Goal: Task Accomplishment & Management: Complete application form

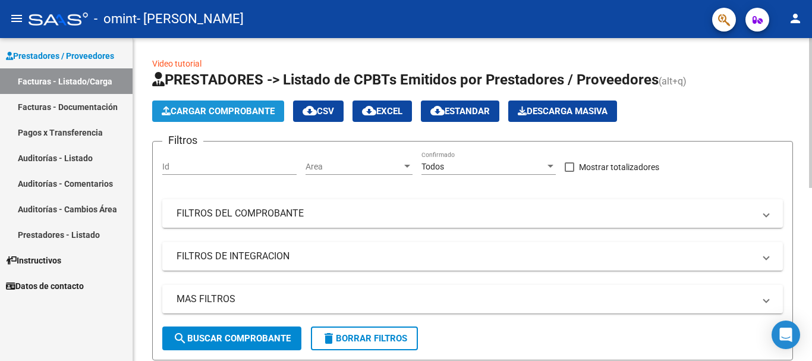
click at [206, 109] on span "Cargar Comprobante" at bounding box center [218, 111] width 113 height 11
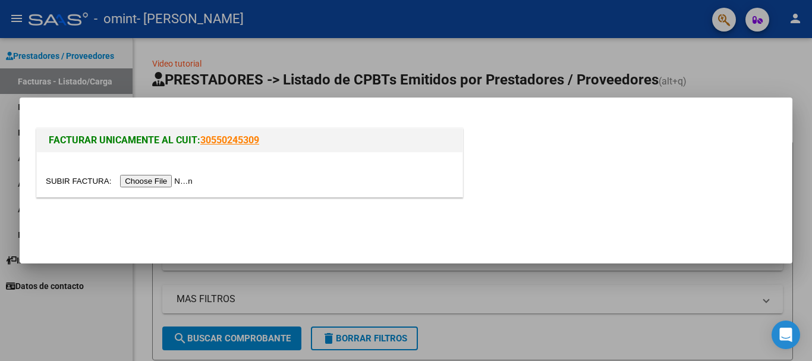
click at [168, 181] on input "file" at bounding box center [121, 181] width 150 height 12
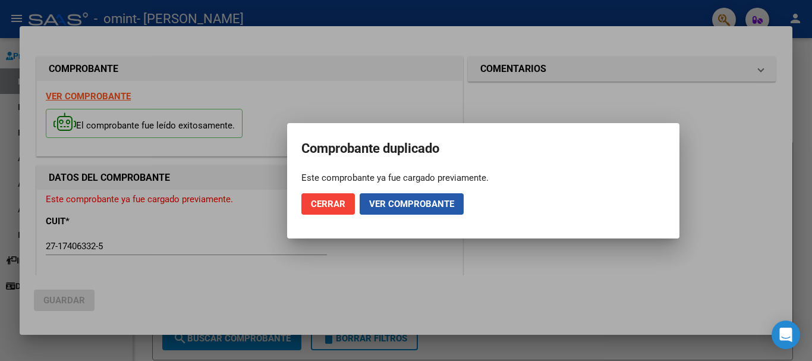
click at [409, 206] on span "Ver comprobante" at bounding box center [411, 203] width 85 height 11
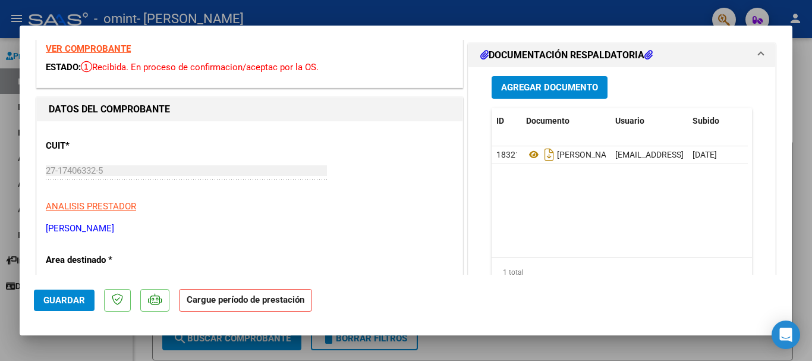
scroll to position [35, 0]
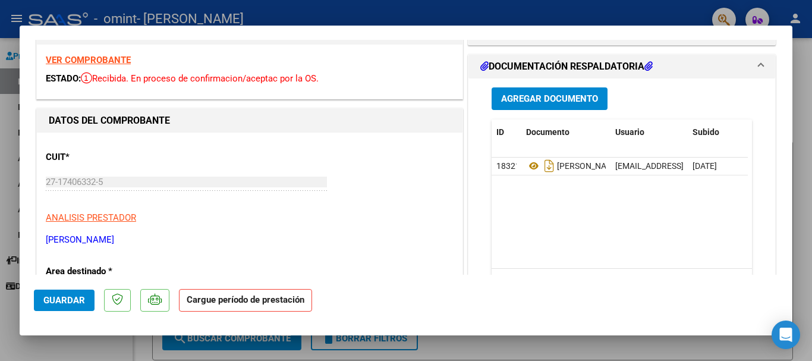
click at [556, 68] on h1 "DOCUMENTACIÓN RESPALDATORIA" at bounding box center [566, 66] width 172 height 14
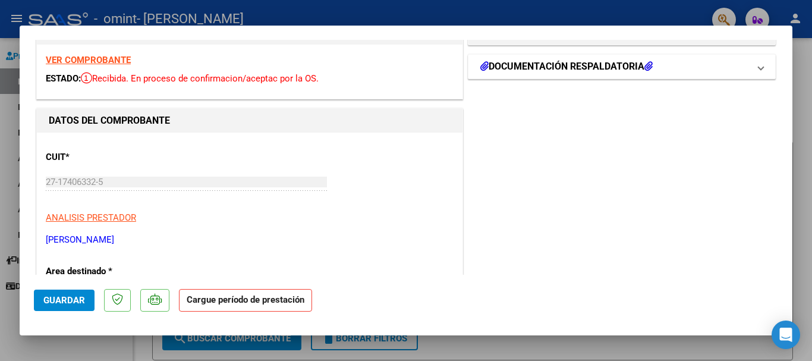
click at [600, 61] on h1 "DOCUMENTACIÓN RESPALDATORIA" at bounding box center [566, 66] width 172 height 14
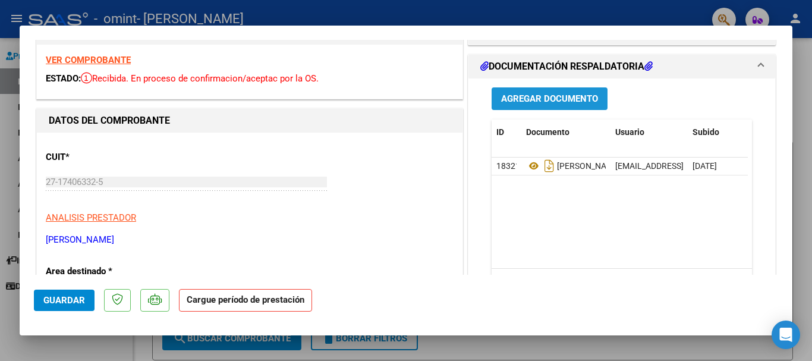
click at [536, 87] on button "Agregar Documento" at bounding box center [549, 98] width 116 height 22
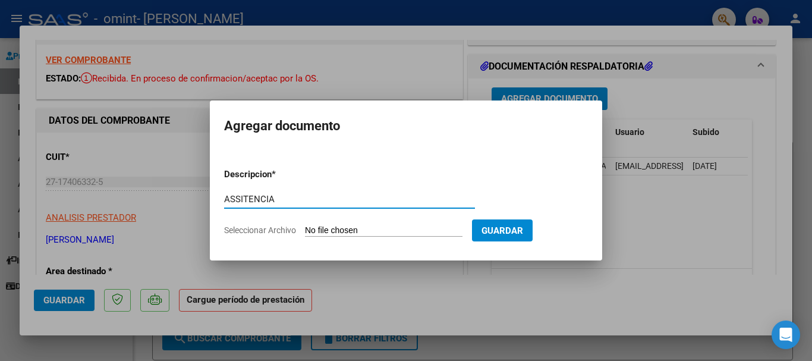
type input "ASSITENCIA"
click at [418, 228] on input "Seleccionar Archivo" at bounding box center [383, 230] width 157 height 11
type input "C:\fakepath\[PERSON_NAME].pdf"
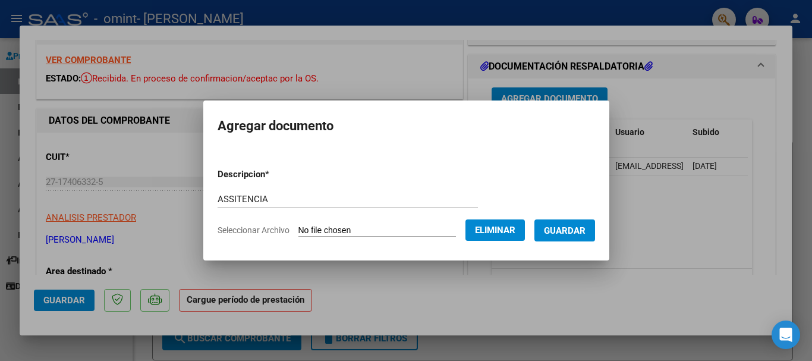
click at [573, 231] on span "Guardar" at bounding box center [565, 230] width 42 height 11
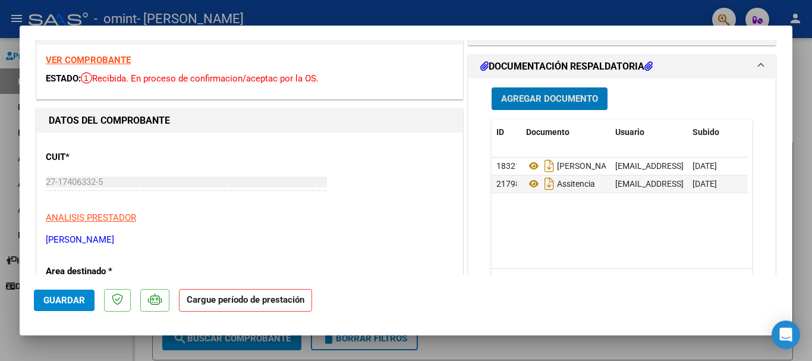
click at [63, 295] on span "Guardar" at bounding box center [64, 300] width 42 height 11
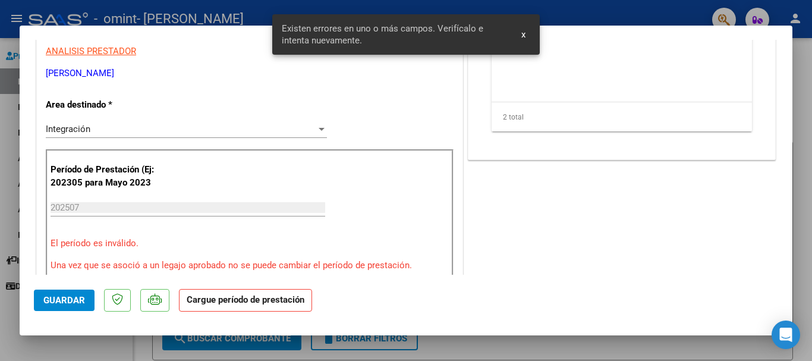
scroll to position [239, 0]
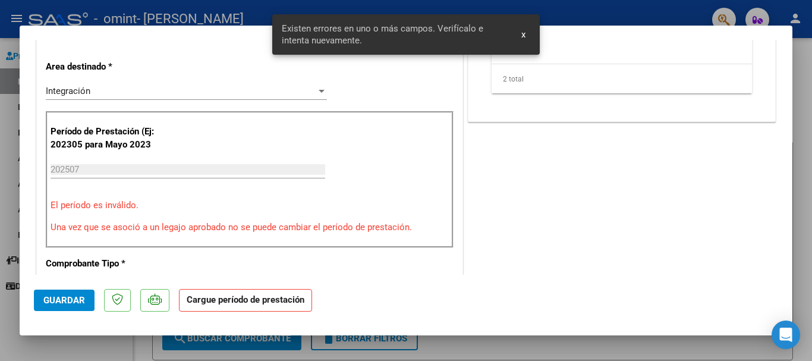
click at [798, 59] on div at bounding box center [406, 180] width 812 height 361
type input "$ 0,00"
